Goal: Communication & Community: Answer question/provide support

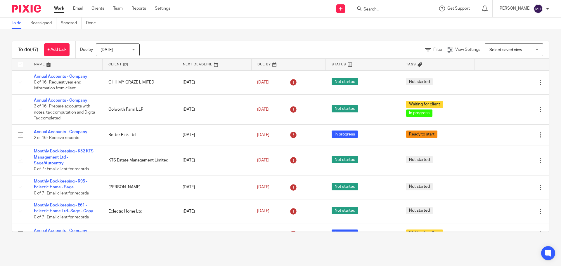
scroll to position [234, 0]
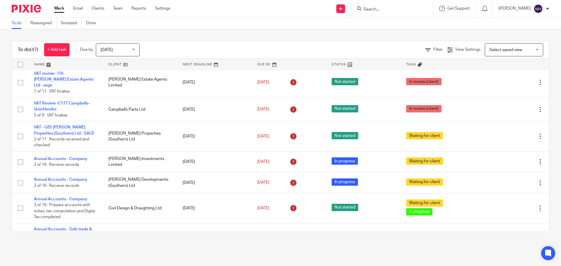
click at [373, 12] on form at bounding box center [394, 8] width 62 height 7
click at [373, 9] on input "Search" at bounding box center [389, 9] width 53 height 5
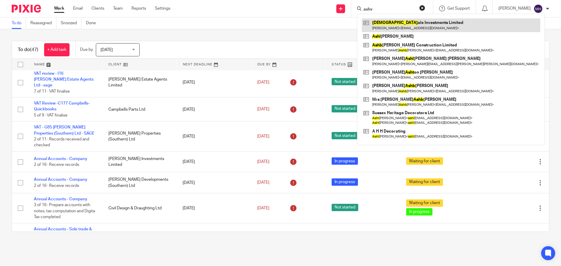
type input "ashv"
click at [378, 21] on link at bounding box center [450, 24] width 178 height 13
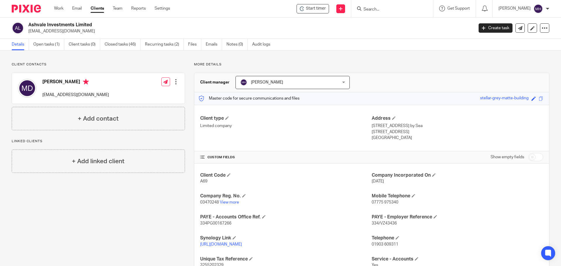
drag, startPoint x: 91, startPoint y: 24, endPoint x: 27, endPoint y: 25, distance: 64.0
click at [27, 25] on div "Ashvale Investments Limited [EMAIL_ADDRESS][DOMAIN_NAME]" at bounding box center [241, 28] width 458 height 12
copy h2 "Ashvale Investments Limited"
drag, startPoint x: 405, startPoint y: 131, endPoint x: 369, endPoint y: 126, distance: 36.2
click at [371, 126] on div "Address 35 Angus Road, Goring by Sea Worthing, BN12 4BL England" at bounding box center [456, 128] width 171 height 26
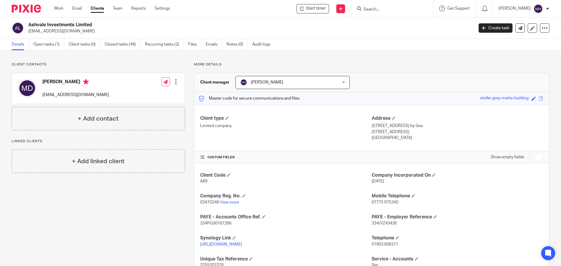
copy div "35 Angus Road, Goring by Sea Worthing, BN12 4BL"
click at [55, 9] on link "Work" at bounding box center [58, 9] width 9 height 6
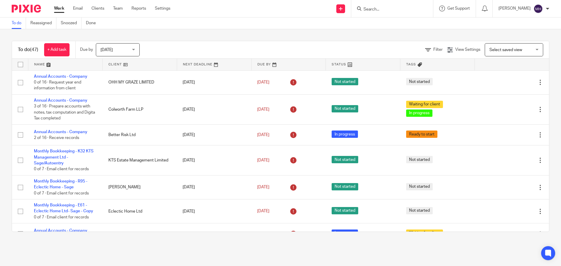
drag, startPoint x: 217, startPoint y: 28, endPoint x: 200, endPoint y: 25, distance: 17.5
click at [217, 28] on div "To do Reassigned Snoozed Done" at bounding box center [280, 24] width 561 height 12
click at [57, 9] on link "Work" at bounding box center [59, 9] width 10 height 6
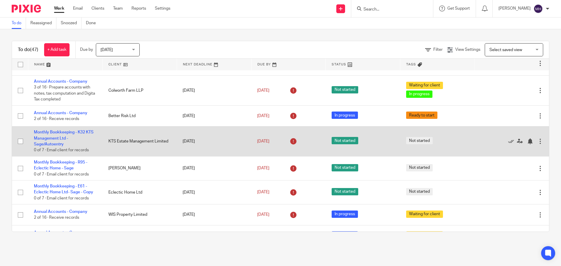
scroll to position [29, 0]
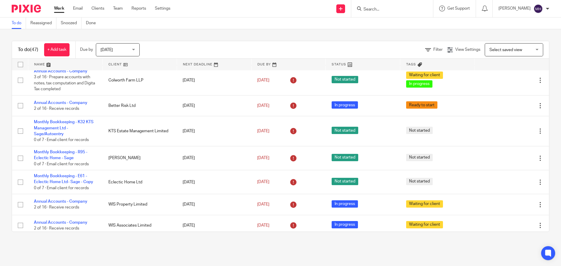
click at [371, 6] on form at bounding box center [394, 8] width 62 height 7
click at [371, 9] on input "Search" at bounding box center [389, 9] width 53 height 5
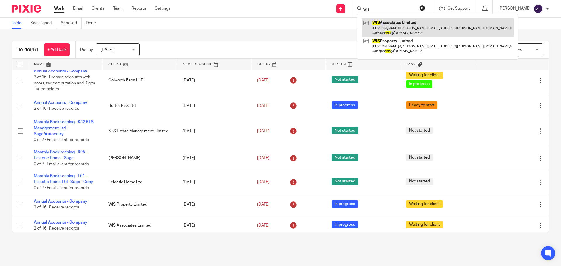
type input "wis"
click at [414, 25] on link at bounding box center [437, 27] width 152 height 18
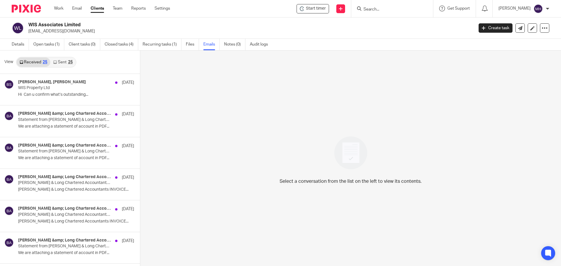
click at [63, 62] on link "Sent 25" at bounding box center [62, 62] width 25 height 9
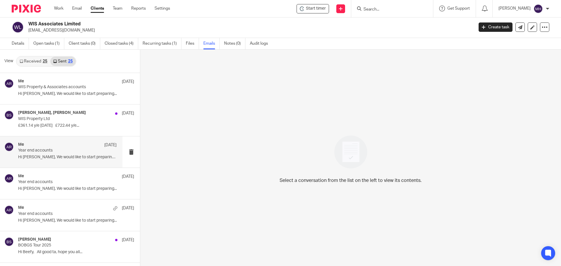
click at [61, 145] on div "Me 17 Jun" at bounding box center [67, 145] width 98 height 6
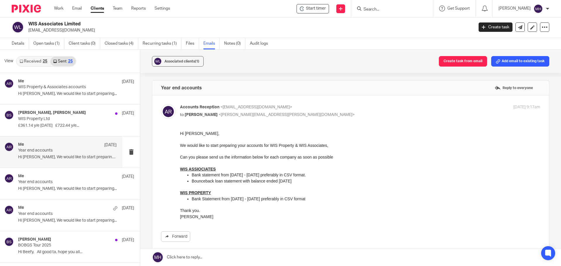
scroll to position [0, 0]
drag, startPoint x: 197, startPoint y: 220, endPoint x: 177, endPoint y: 133, distance: 88.4
click at [177, 133] on div "Forward" at bounding box center [350, 185] width 379 height 111
drag, startPoint x: 358, startPoint y: 263, endPoint x: 210, endPoint y: 138, distance: 193.5
drag, startPoint x: 358, startPoint y: 264, endPoint x: 242, endPoint y: 135, distance: 174.0
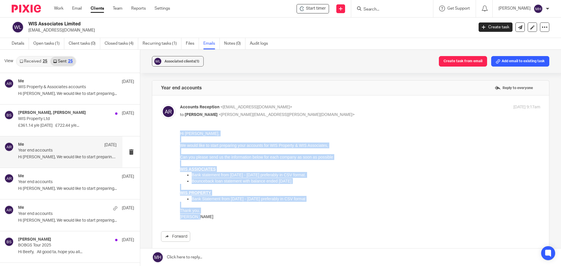
drag, startPoint x: 180, startPoint y: 133, endPoint x: 266, endPoint y: 217, distance: 120.4
click at [266, 217] on div "Hi Chris, We would like to start preparing your accounts for WIS Property & WIS…" at bounding box center [360, 174] width 360 height 89
copy div "Hi Chris, We would like to start preparing your accounts for WIS Property & WIS…"
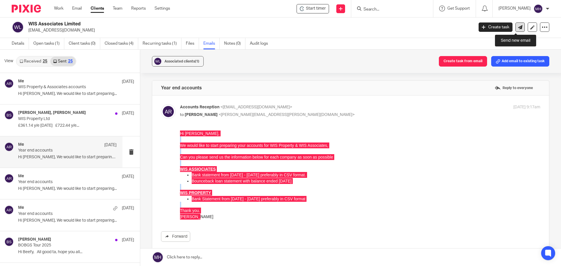
click at [518, 29] on icon at bounding box center [520, 27] width 4 height 4
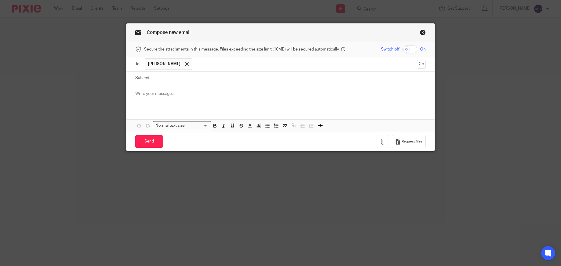
click at [182, 97] on div at bounding box center [280, 96] width 308 height 23
click at [185, 64] on span at bounding box center [187, 64] width 4 height 4
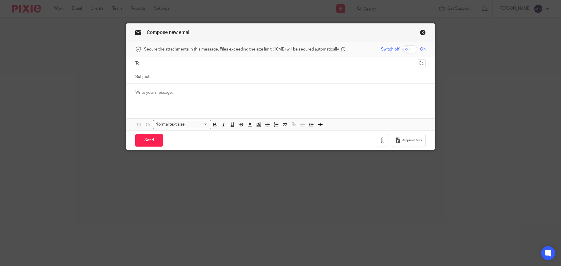
click at [179, 64] on input "text" at bounding box center [280, 63] width 268 height 7
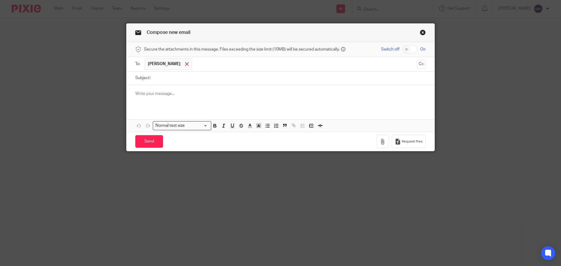
click at [185, 64] on span at bounding box center [187, 64] width 4 height 4
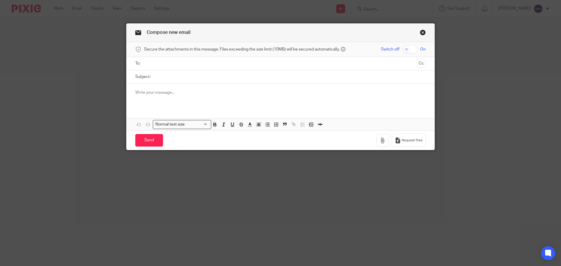
click at [420, 32] on link "Close this dialog window" at bounding box center [423, 33] width 6 height 8
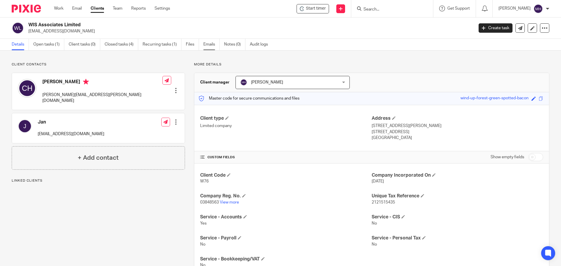
click at [209, 46] on link "Emails" at bounding box center [211, 44] width 16 height 11
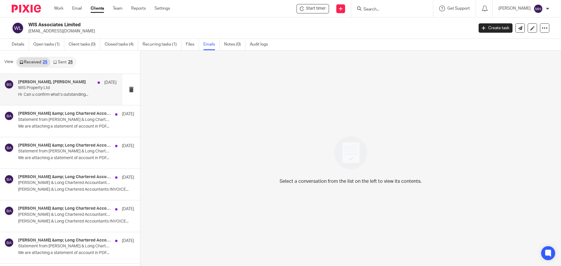
click at [70, 85] on div "Brian Surridge, Chris Handley 8 Jul" at bounding box center [67, 83] width 98 height 6
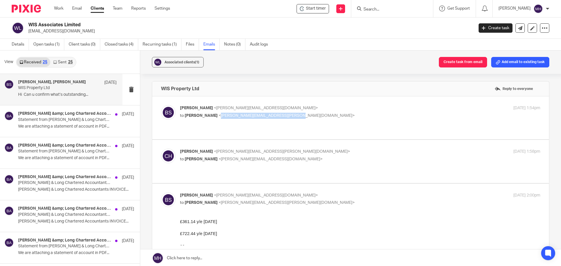
drag, startPoint x: 283, startPoint y: 116, endPoint x: 214, endPoint y: 117, distance: 68.9
click at [218, 117] on span "<chris.handley@anchorinsurance.co.uk>" at bounding box center [286, 116] width 136 height 4
copy span "[PERSON_NAME][EMAIL_ADDRESS][PERSON_NAME][DOMAIN_NAME]"
click at [518, 29] on icon at bounding box center [520, 28] width 4 height 4
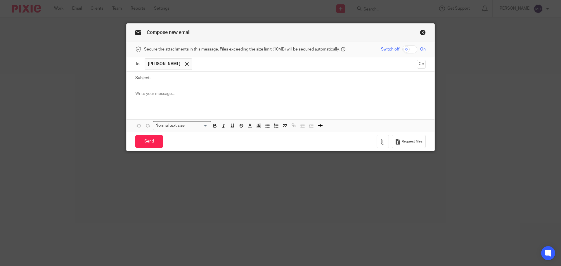
click at [185, 64] on span at bounding box center [187, 64] width 4 height 4
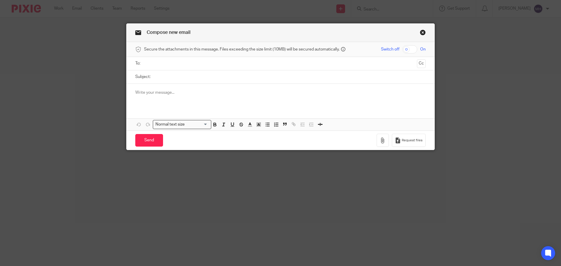
paste input "[PERSON_NAME][EMAIL_ADDRESS][PERSON_NAME][DOMAIN_NAME]"
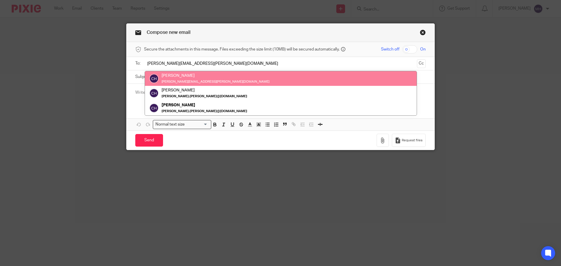
type input "[PERSON_NAME][EMAIL_ADDRESS][PERSON_NAME][DOMAIN_NAME]"
click at [251, 60] on ul at bounding box center [281, 64] width 272 height 10
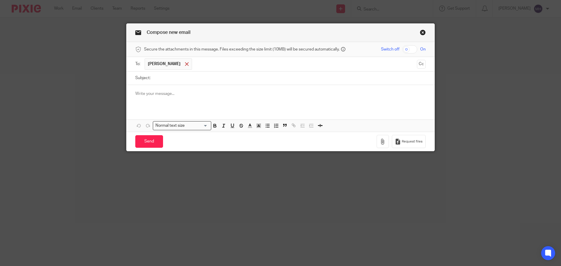
click at [185, 62] on span at bounding box center [187, 64] width 4 height 4
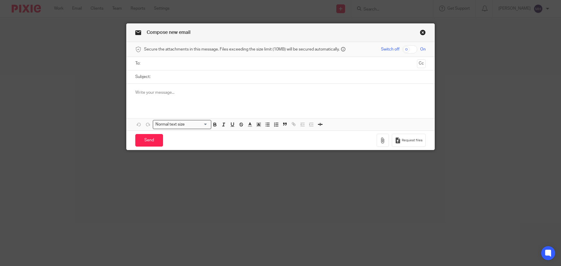
click at [177, 62] on input "text" at bounding box center [280, 63] width 268 height 7
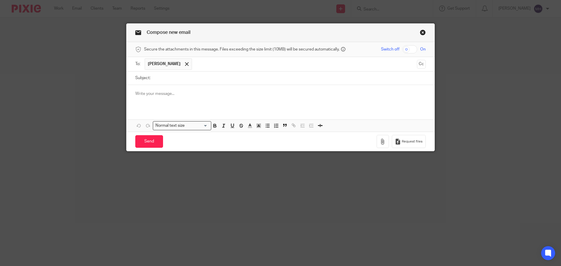
drag, startPoint x: 167, startPoint y: 81, endPoint x: 177, endPoint y: 77, distance: 10.2
click at [167, 81] on input "Subject:" at bounding box center [289, 78] width 272 height 13
drag, startPoint x: 152, startPoint y: 77, endPoint x: 157, endPoint y: 74, distance: 5.8
click at [153, 76] on input "Year End Account due soon" at bounding box center [289, 78] width 272 height 13
type input "Urgent Year End Account due soon"
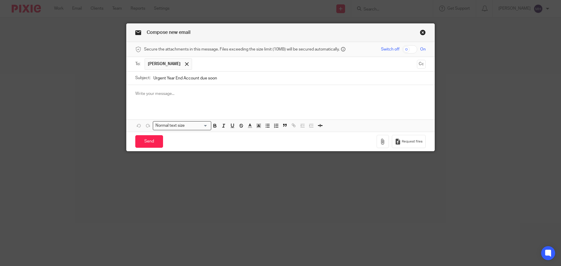
click at [148, 94] on p at bounding box center [280, 94] width 290 height 6
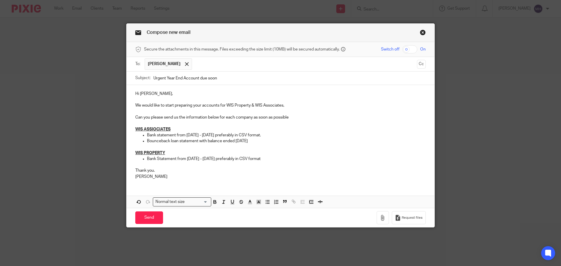
click at [309, 154] on p "WIS PROPERTY" at bounding box center [280, 153] width 290 height 6
click at [148, 217] on input "Send" at bounding box center [149, 217] width 28 height 13
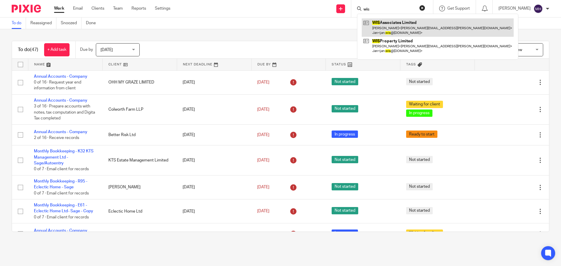
type input "wis"
click at [388, 22] on link at bounding box center [437, 27] width 152 height 18
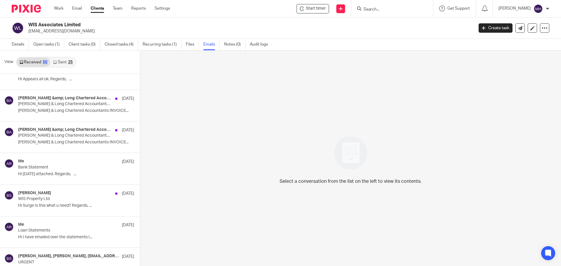
scroll to position [1026, 0]
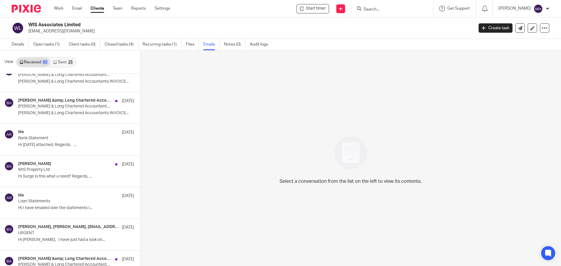
click at [62, 62] on link "Sent 25" at bounding box center [62, 62] width 25 height 9
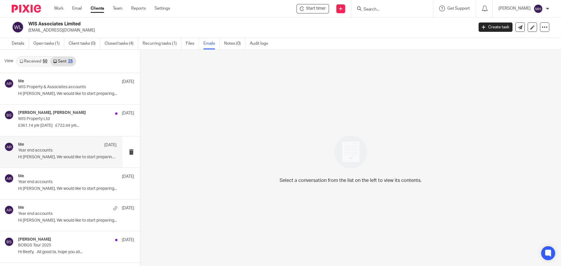
click at [68, 147] on div "Me 17 Jun" at bounding box center [67, 145] width 98 height 6
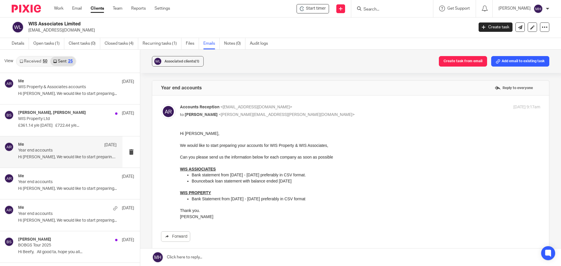
scroll to position [0, 0]
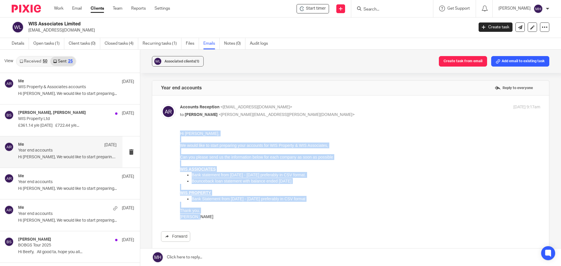
drag, startPoint x: 195, startPoint y: 217, endPoint x: 348, endPoint y: 261, distance: 159.5
click html "Hi Chris, We would like to start preparing your accounts for WIS Property & WIS…"
copy div "Hi Chris, We would like to start preparing your accounts for WIS Property & WIS…"
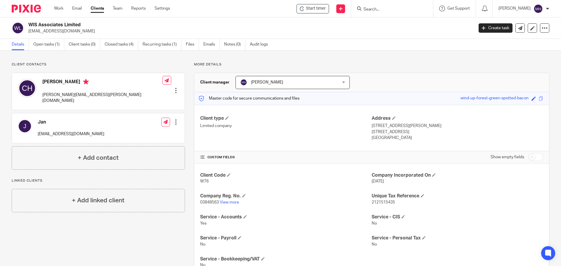
click at [383, 10] on input "Search" at bounding box center [389, 9] width 53 height 5
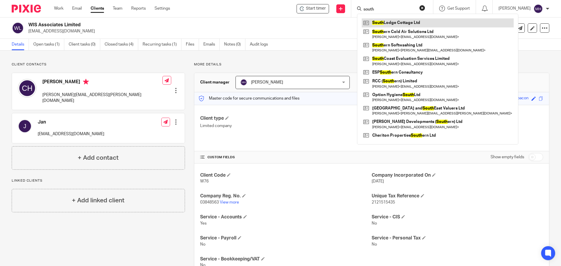
type input "south"
click at [389, 21] on link at bounding box center [437, 22] width 152 height 9
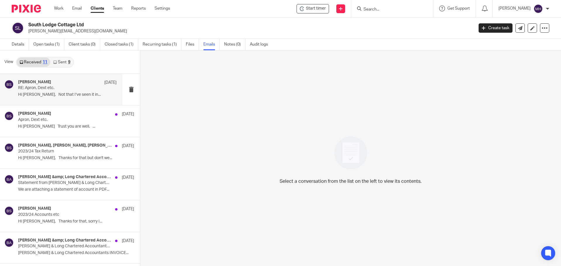
click at [71, 99] on div "Brian Surridge 17 Jun RE: Apron, Dext etc. Hi Steve, Not that I’ve seen it in..." at bounding box center [67, 90] width 98 height 20
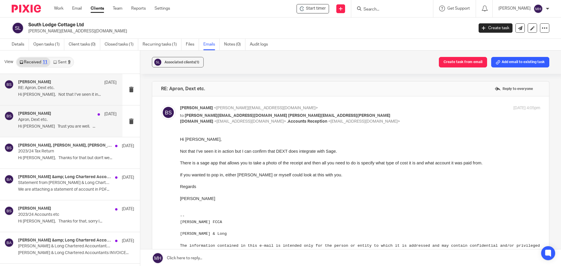
click at [82, 127] on p "Hi Brian Trust you are well. ..." at bounding box center [67, 126] width 98 height 5
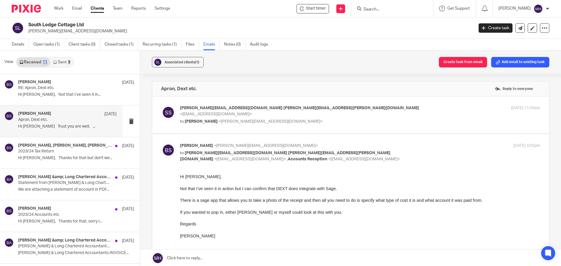
click at [337, 119] on p "to Brian Surridge <brian@boldenandlong.co.uk>" at bounding box center [300, 122] width 240 height 6
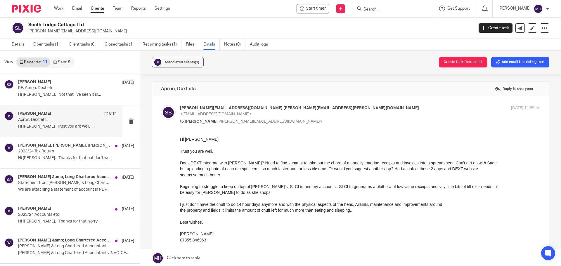
click at [420, 105] on label at bounding box center [350, 187] width 396 height 183
click at [161, 105] on input "checkbox" at bounding box center [161, 105] width 0 height 0
checkbox input "false"
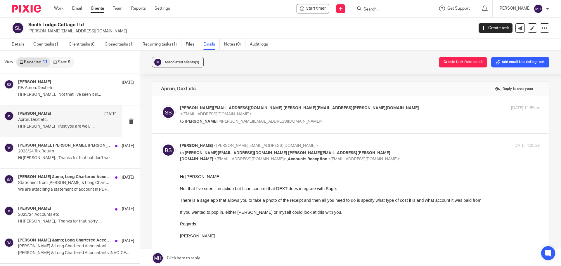
click at [423, 146] on div "17 Jun 2025 4:05pm" at bounding box center [480, 146] width 120 height 6
checkbox input "false"
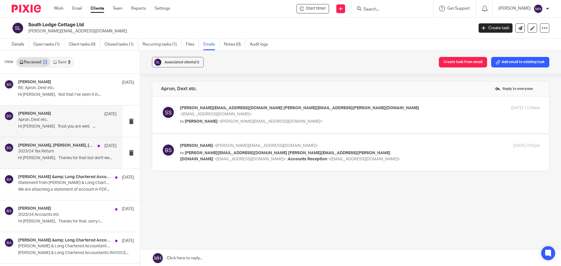
click at [81, 163] on div "Brian Surridge, Susan Gamble, STEPHEN WINTERBERG, Microsoft Outlook 18 Apr 2023…" at bounding box center [61, 152] width 122 height 31
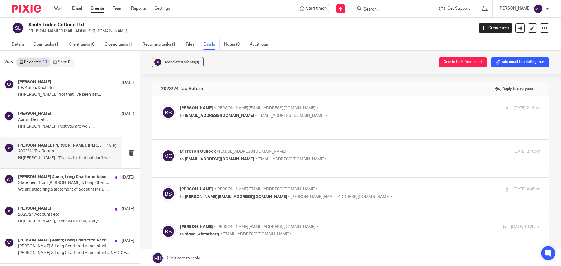
click at [62, 63] on link "Sent 9" at bounding box center [61, 62] width 23 height 9
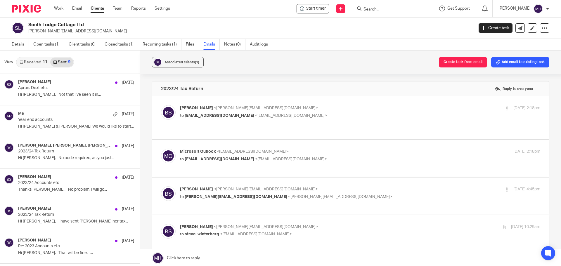
scroll to position [1, 0]
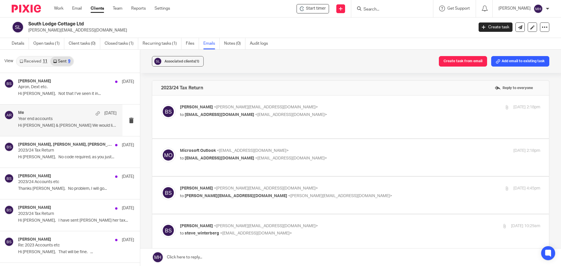
click at [56, 108] on div "Me 14 May Year end accounts Hi Steve & Sue We would like to start..." at bounding box center [61, 120] width 122 height 31
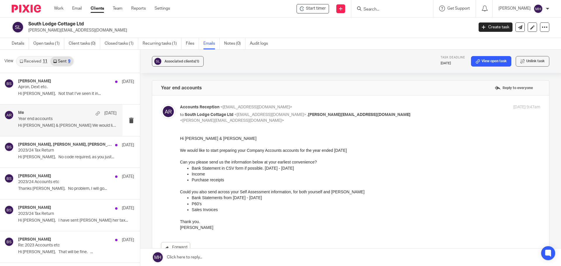
scroll to position [0, 0]
click at [60, 7] on link "Work" at bounding box center [58, 9] width 9 height 6
